Goal: Task Accomplishment & Management: Complete application form

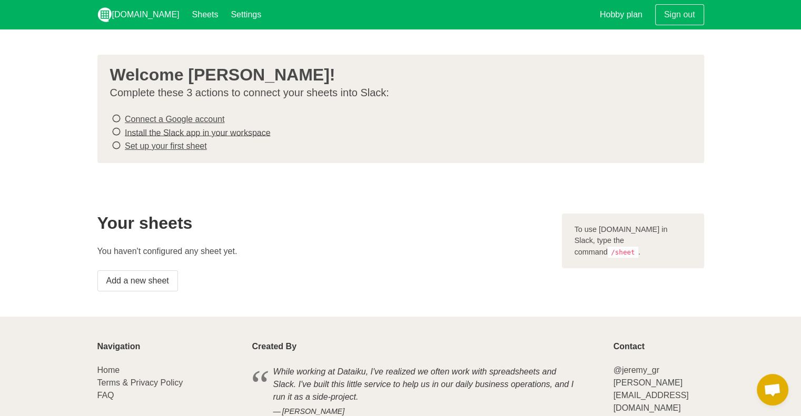
click at [116, 119] on icon at bounding box center [116, 119] width 9 height 14
click at [116, 117] on icon at bounding box center [116, 119] width 9 height 14
click at [141, 276] on link "Add a new sheet" at bounding box center [137, 281] width 81 height 21
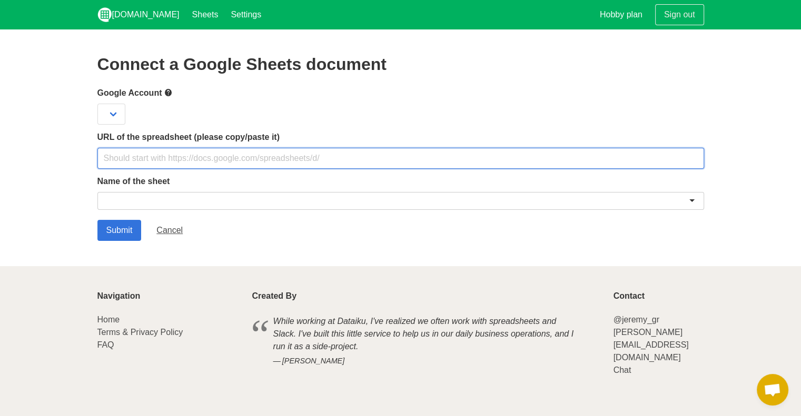
click at [151, 155] on input "text" at bounding box center [400, 158] width 606 height 21
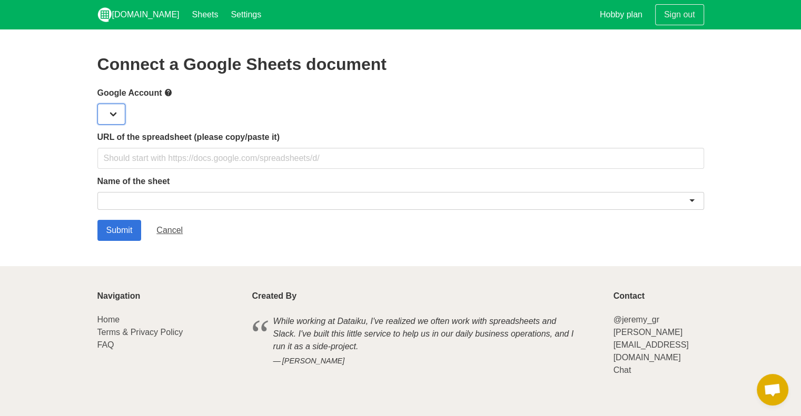
click at [116, 113] on select at bounding box center [111, 114] width 28 height 21
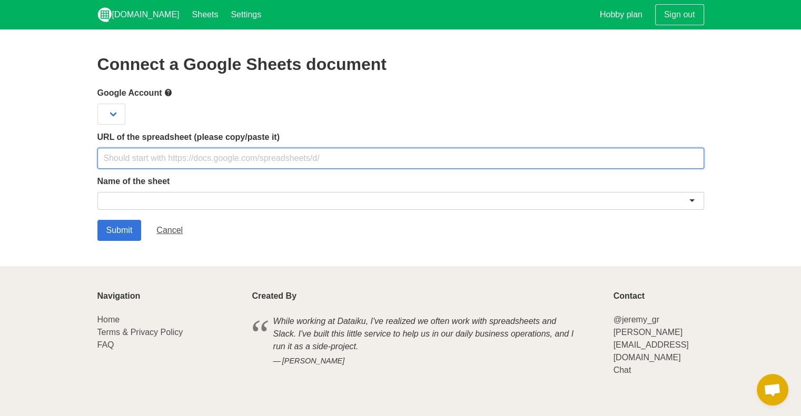
click at [185, 157] on input "text" at bounding box center [400, 158] width 606 height 21
paste input "[URL][DOMAIN_NAME]"
type input "https://docs.google.com/spreadsheets/d/12bRC0EPenncqdqYocDH8QXTxUEyOp0G6ui4mKdg…"
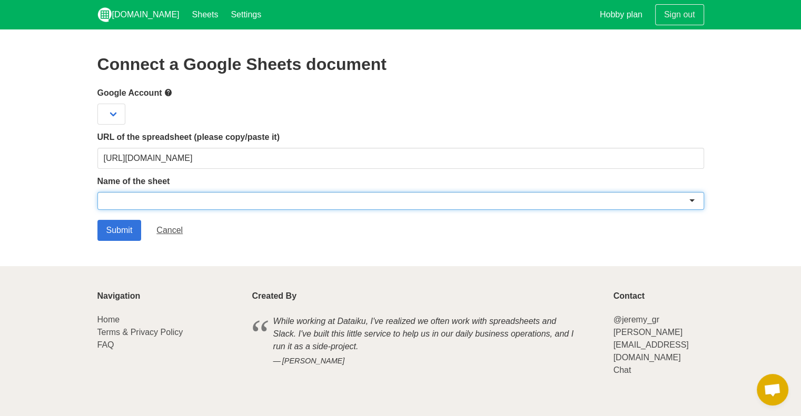
click at [272, 202] on div at bounding box center [400, 201] width 606 height 18
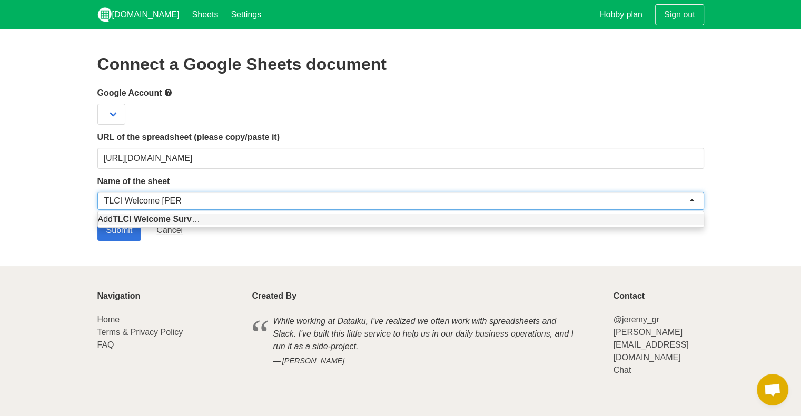
type input "TLCI Welcome Survey"
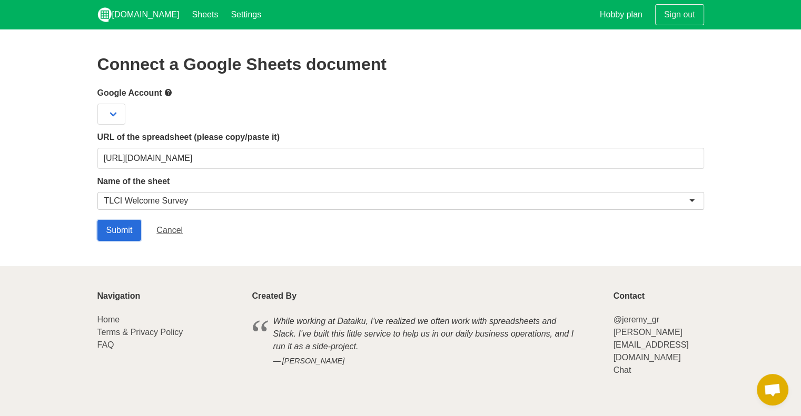
click at [127, 234] on input "Submit" at bounding box center [119, 230] width 44 height 21
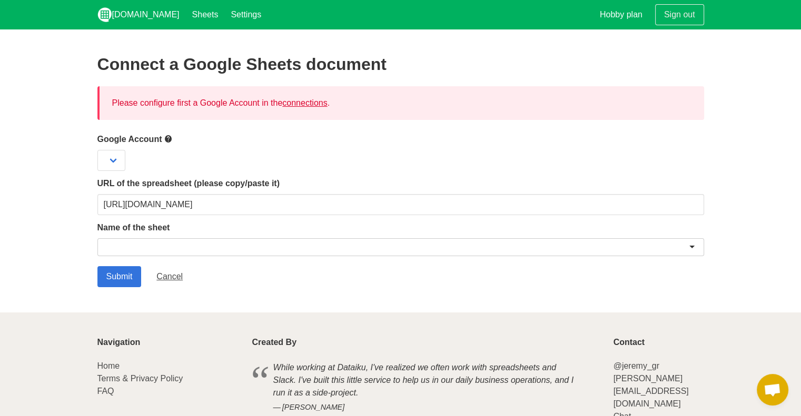
click at [310, 100] on link "connections" at bounding box center [304, 102] width 45 height 9
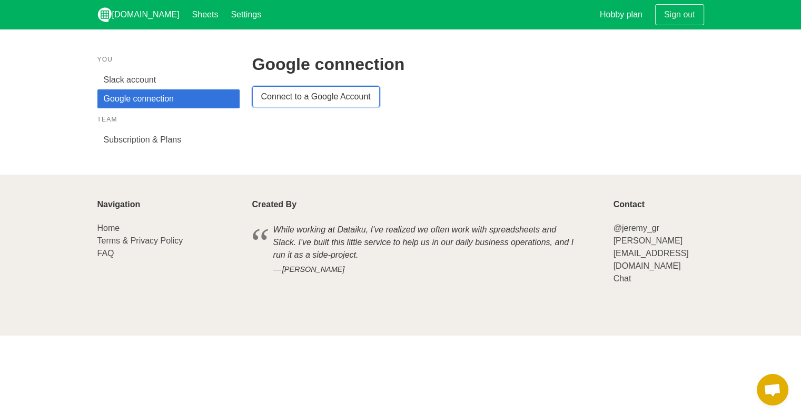
click at [286, 102] on link "Connect to a Google Account" at bounding box center [315, 96] width 127 height 21
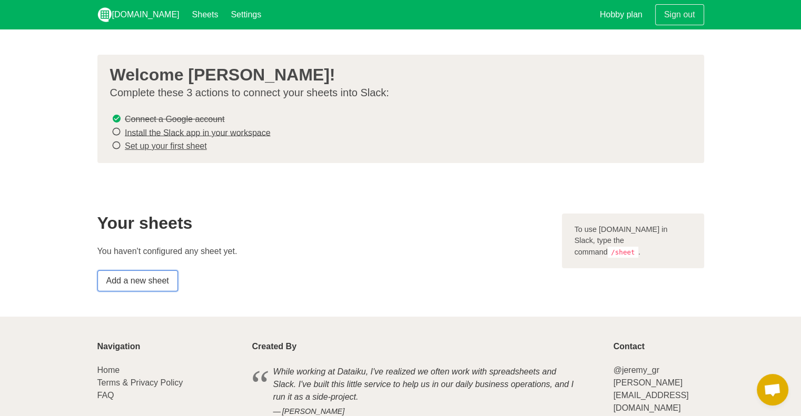
click at [124, 277] on link "Add a new sheet" at bounding box center [137, 281] width 81 height 21
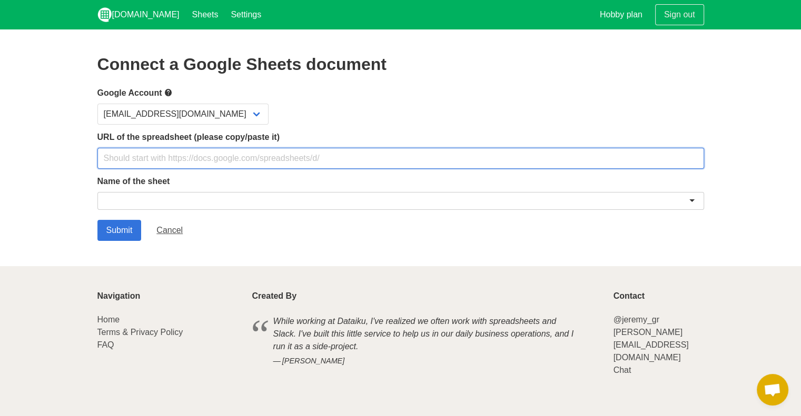
click at [202, 165] on input "text" at bounding box center [400, 158] width 606 height 21
paste input "[URL][DOMAIN_NAME]"
type input "[URL][DOMAIN_NAME]"
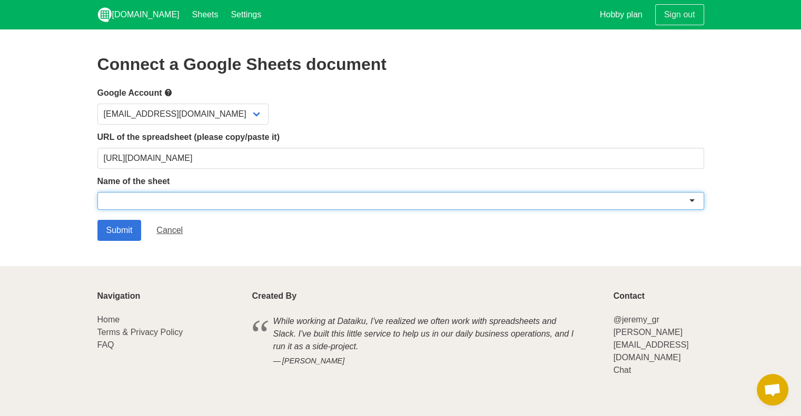
click at [209, 202] on div at bounding box center [400, 201] width 606 height 18
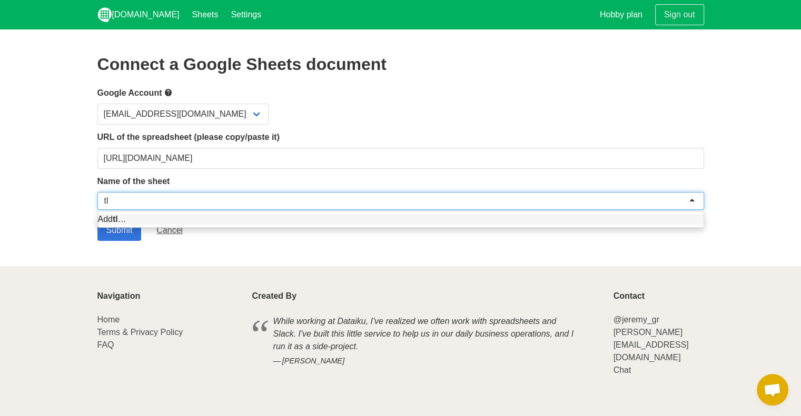
type input "t"
type input "TLCI Welcome Survey"
click at [106, 234] on input "Submit" at bounding box center [119, 230] width 44 height 21
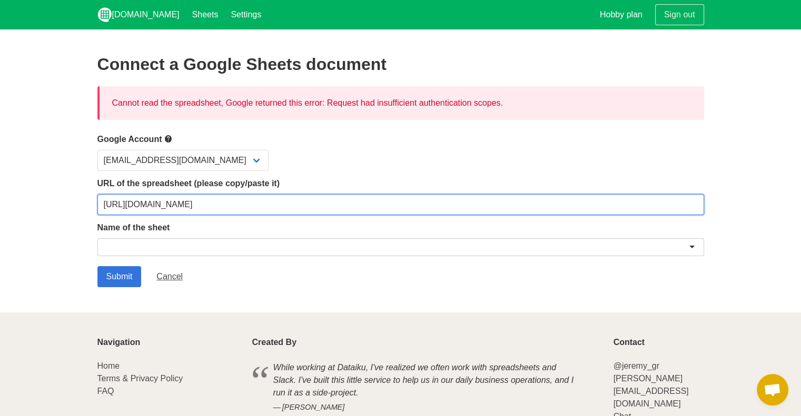
click at [579, 201] on input "[URL][DOMAIN_NAME]" at bounding box center [400, 204] width 606 height 21
drag, startPoint x: 579, startPoint y: 201, endPoint x: 45, endPoint y: 206, distance: 534.3
click at [45, 206] on section "Connect a Google Sheets document Cannot read the spreadsheet, Google returned t…" at bounding box center [400, 170] width 801 height 283
paste input "usp=sharing"
type input "[URL][DOMAIN_NAME]"
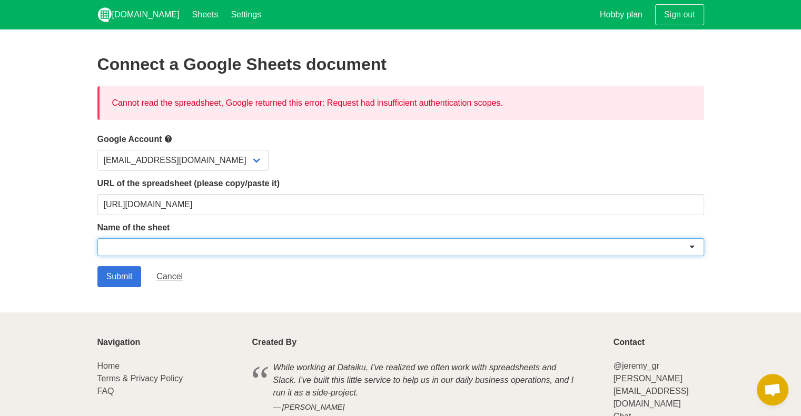
click at [197, 247] on div at bounding box center [400, 247] width 606 height 18
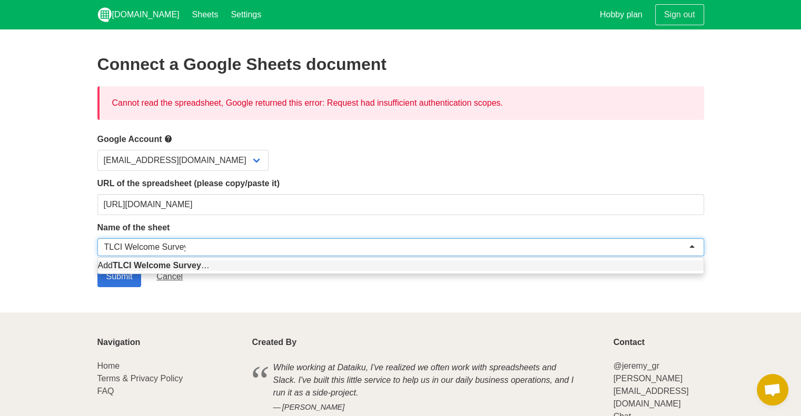
type input "TLCI Welcome Survey"
drag, startPoint x: 196, startPoint y: 320, endPoint x: 88, endPoint y: 297, distance: 110.3
click at [175, 315] on footer "Navigation Home Terms & Privacy Policy FAQ Created By While working at [GEOGRAP…" at bounding box center [400, 393] width 801 height 161
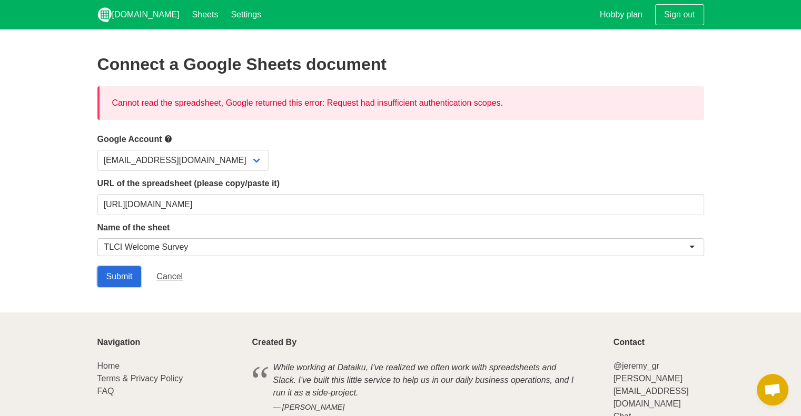
click at [127, 284] on input "Submit" at bounding box center [119, 276] width 44 height 21
click at [128, 278] on input "Submit" at bounding box center [119, 276] width 44 height 21
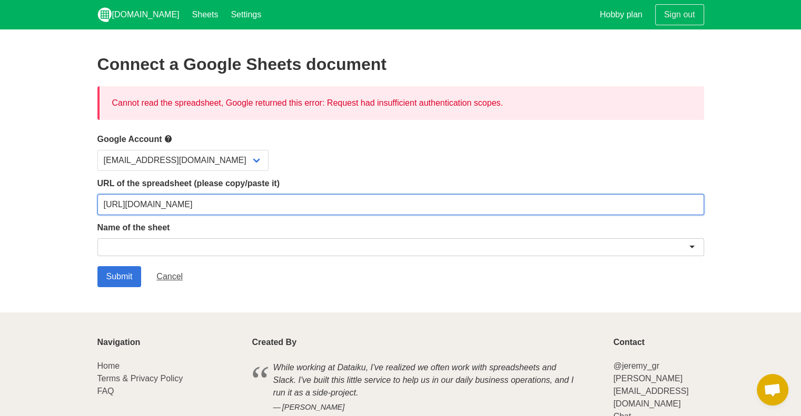
click at [206, 204] on input "[URL][DOMAIN_NAME]" at bounding box center [400, 204] width 606 height 21
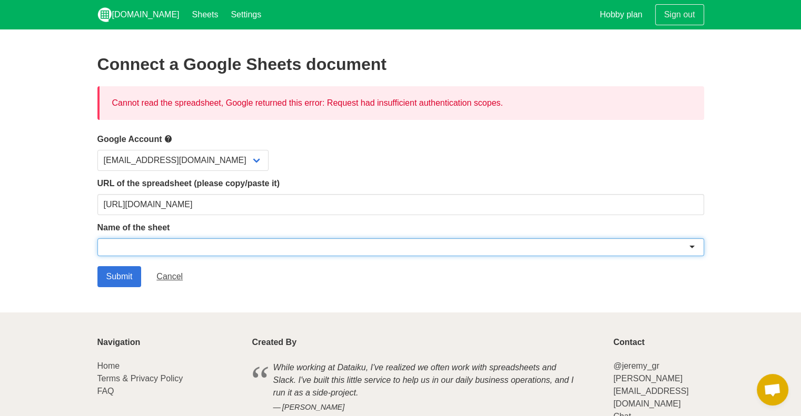
click at [151, 249] on div at bounding box center [400, 247] width 606 height 18
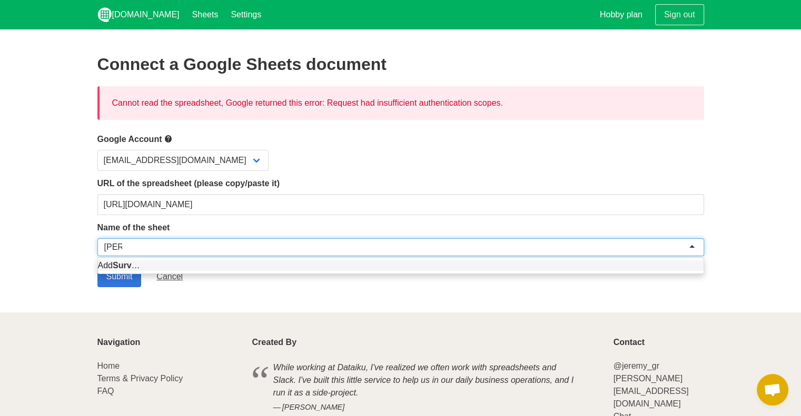
type input "Survey"
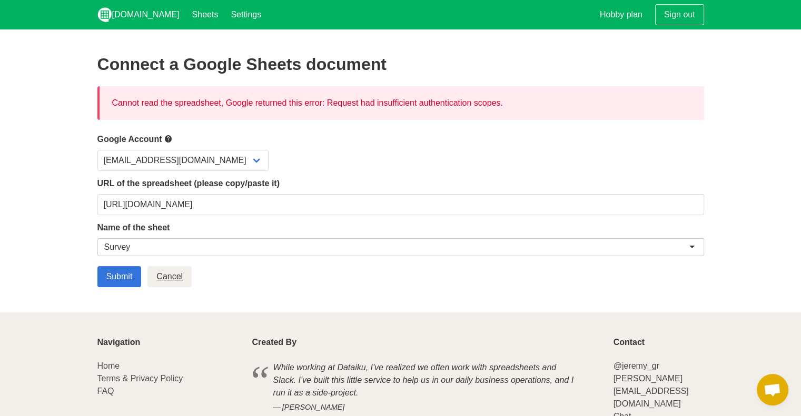
drag, startPoint x: 149, startPoint y: 266, endPoint x: 220, endPoint y: 276, distance: 70.8
click at [177, 157] on select "[EMAIL_ADDRESS][DOMAIN_NAME]" at bounding box center [182, 160] width 171 height 21
click at [97, 150] on select "[EMAIL_ADDRESS][DOMAIN_NAME]" at bounding box center [182, 160] width 171 height 21
click at [119, 270] on input "Submit" at bounding box center [119, 276] width 44 height 21
